Goal: Navigation & Orientation: Find specific page/section

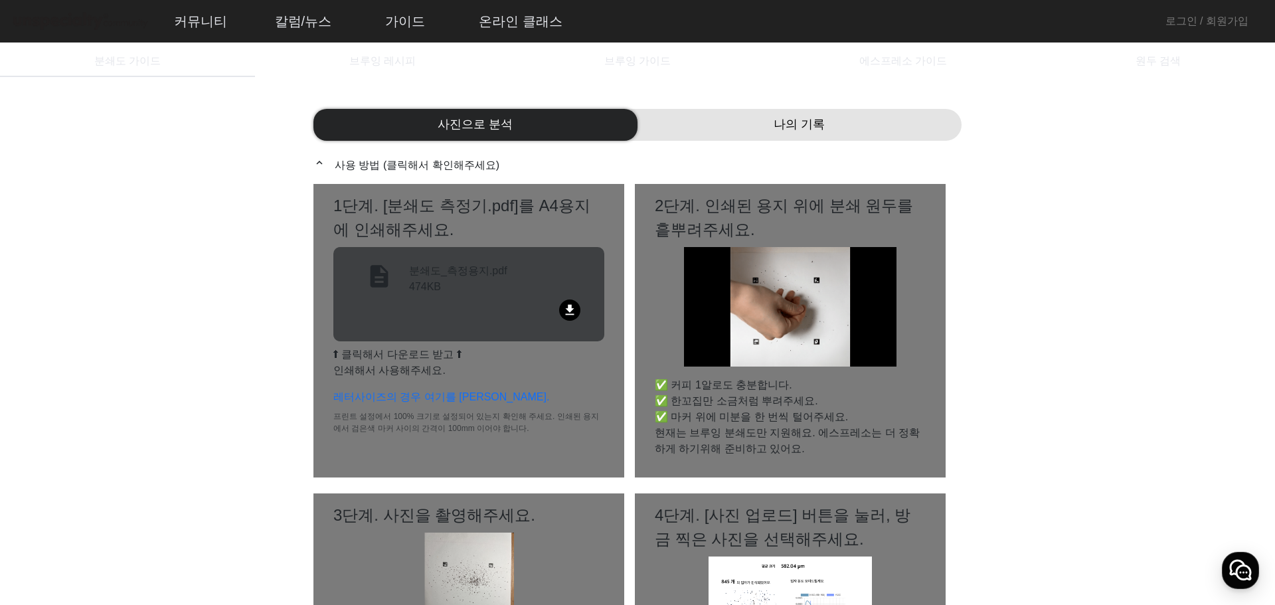
click at [802, 127] on span "나의 기록" at bounding box center [798, 125] width 51 height 18
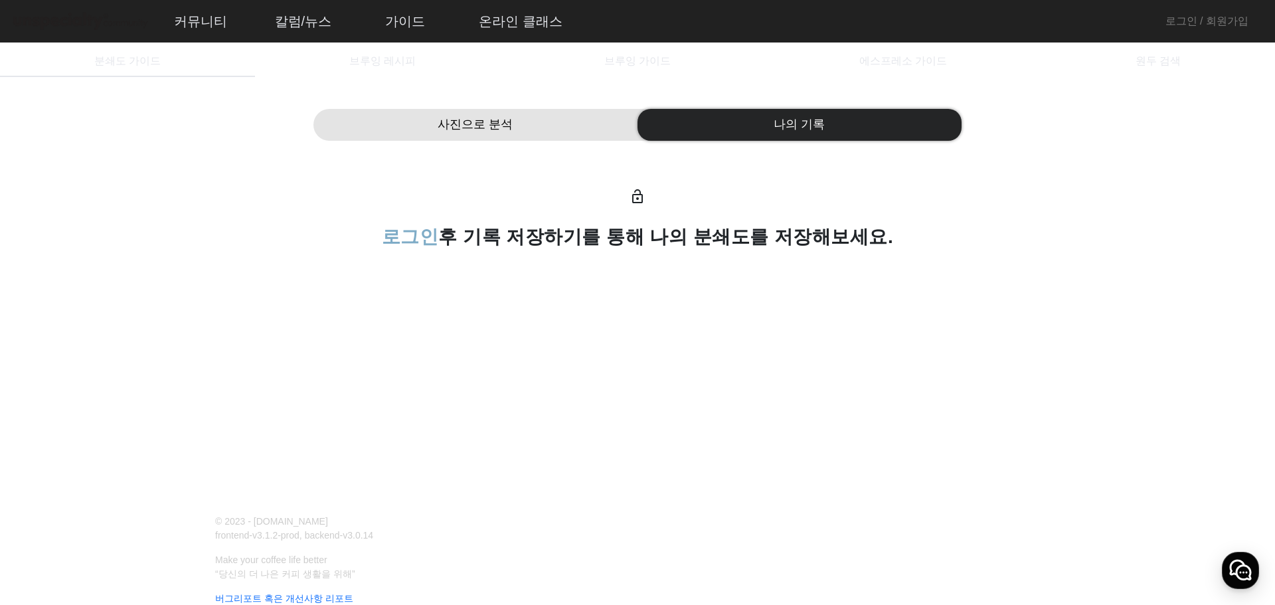
click at [582, 132] on div "사진으로 분석" at bounding box center [475, 125] width 324 height 32
